Goal: Find specific page/section: Find specific page/section

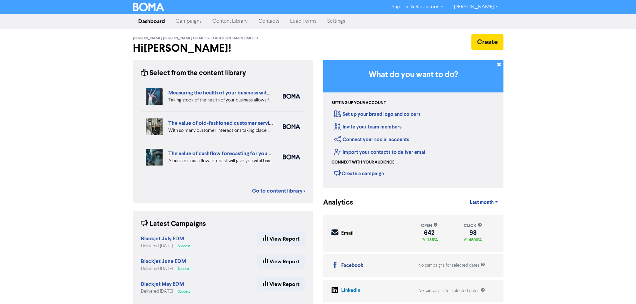
click at [276, 23] on link "Contacts" at bounding box center [269, 21] width 32 height 13
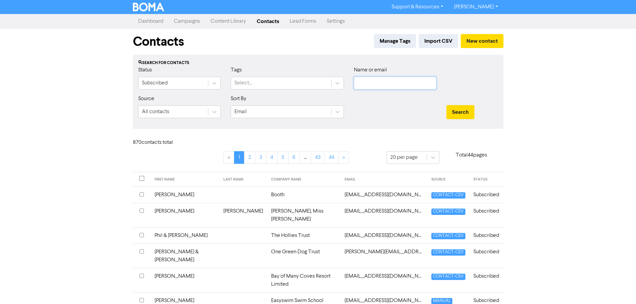
click at [387, 84] on input "text" at bounding box center [395, 83] width 82 height 13
paste input "Confianza Hermosa Trust"
type input "Confianza Hermosa Trust"
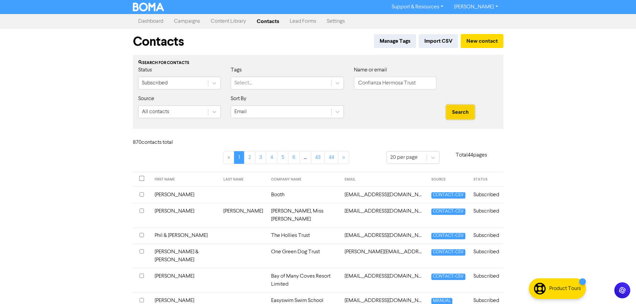
click at [463, 108] on button "Search" at bounding box center [460, 112] width 28 height 14
